Goal: Contribute content

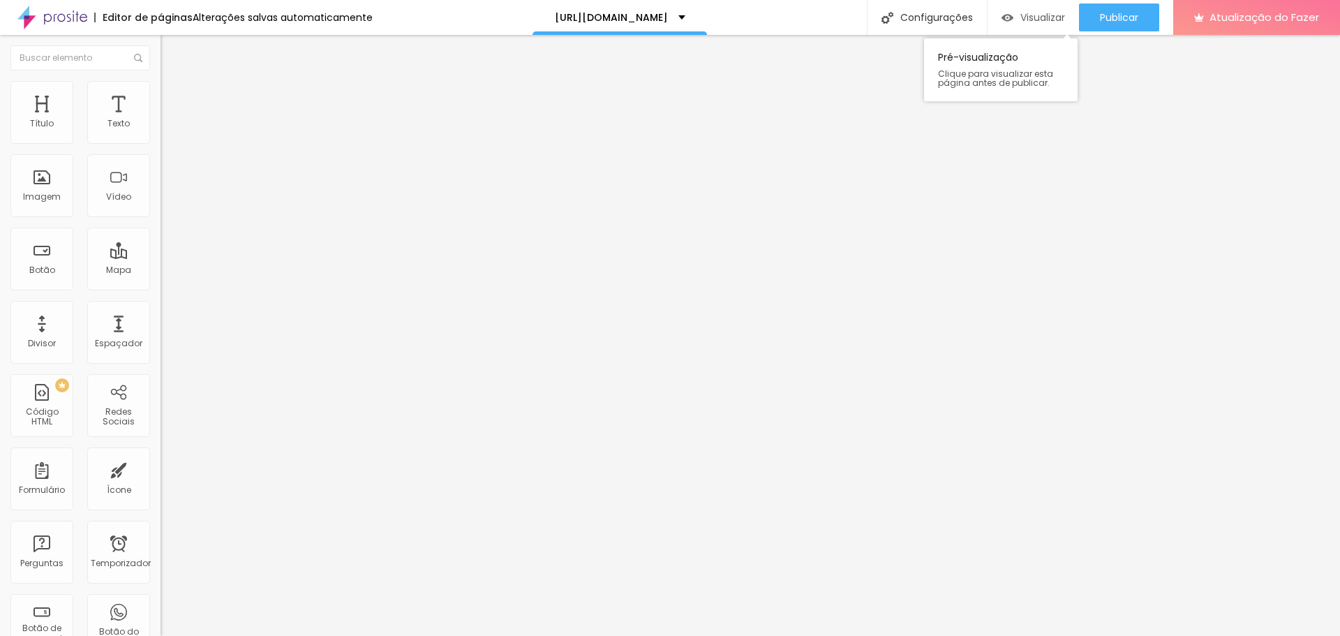
click at [1036, 27] on div "Visualizar" at bounding box center [1032, 17] width 63 height 28
click at [1120, 20] on font "Publicar" at bounding box center [1119, 17] width 38 height 14
drag, startPoint x: 1135, startPoint y: 23, endPoint x: 1153, endPoint y: 50, distance: 32.1
click at [1135, 24] on div "Publicar" at bounding box center [1119, 17] width 38 height 28
click at [1138, 18] on font "Publicar" at bounding box center [1119, 17] width 38 height 14
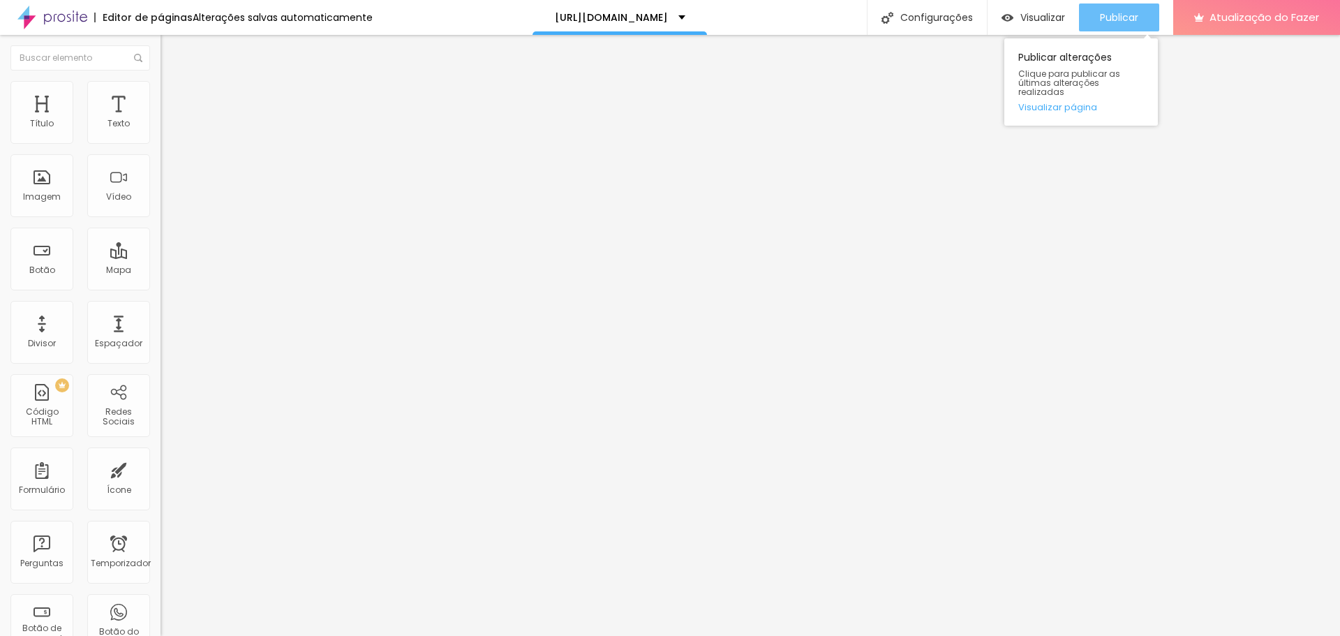
click at [1120, 23] on font "Publicar" at bounding box center [1119, 17] width 38 height 14
